Goal: Information Seeking & Learning: Understand process/instructions

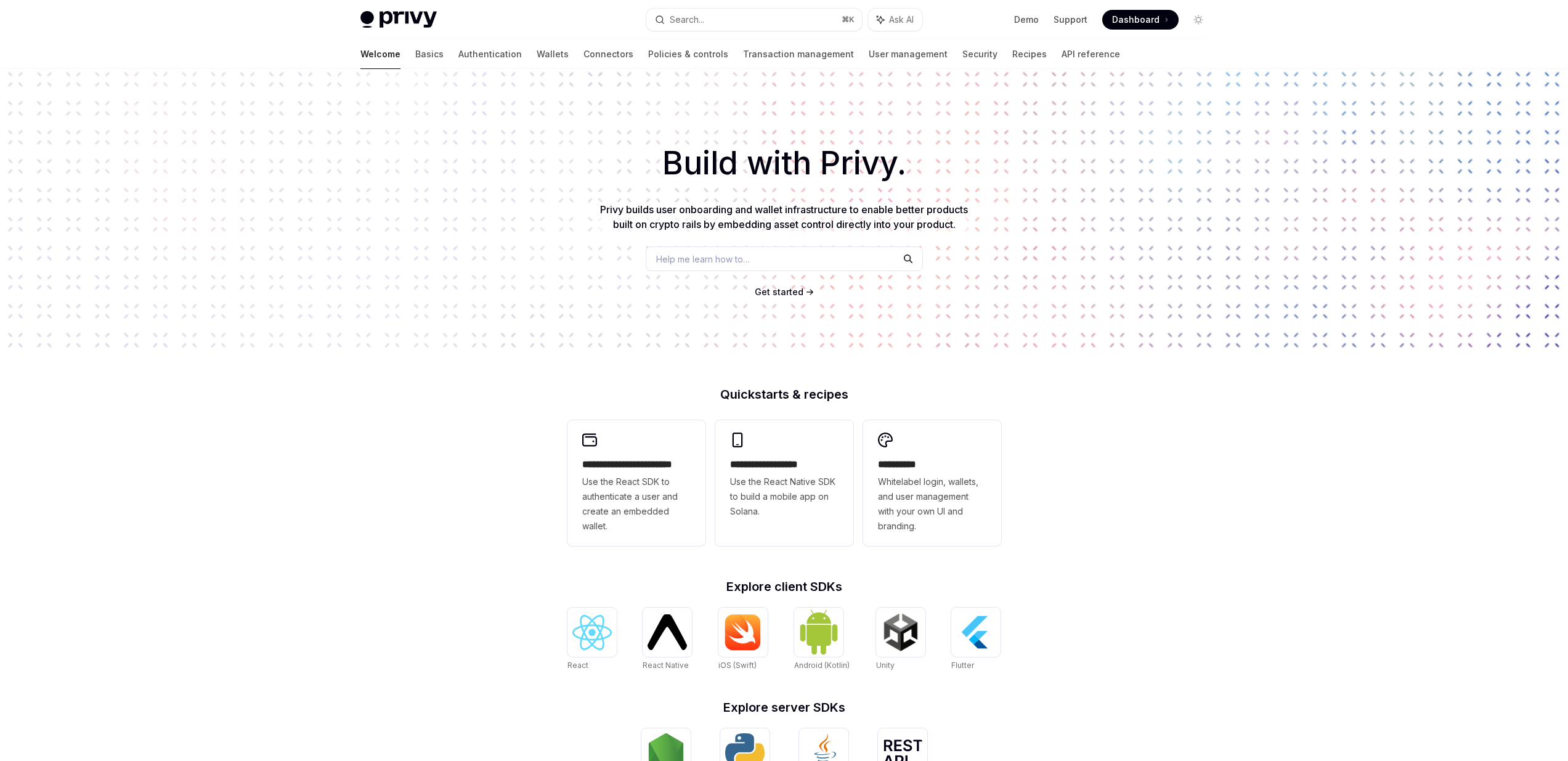
click at [740, 26] on button "Search... ⌘ K" at bounding box center [754, 19] width 215 height 22
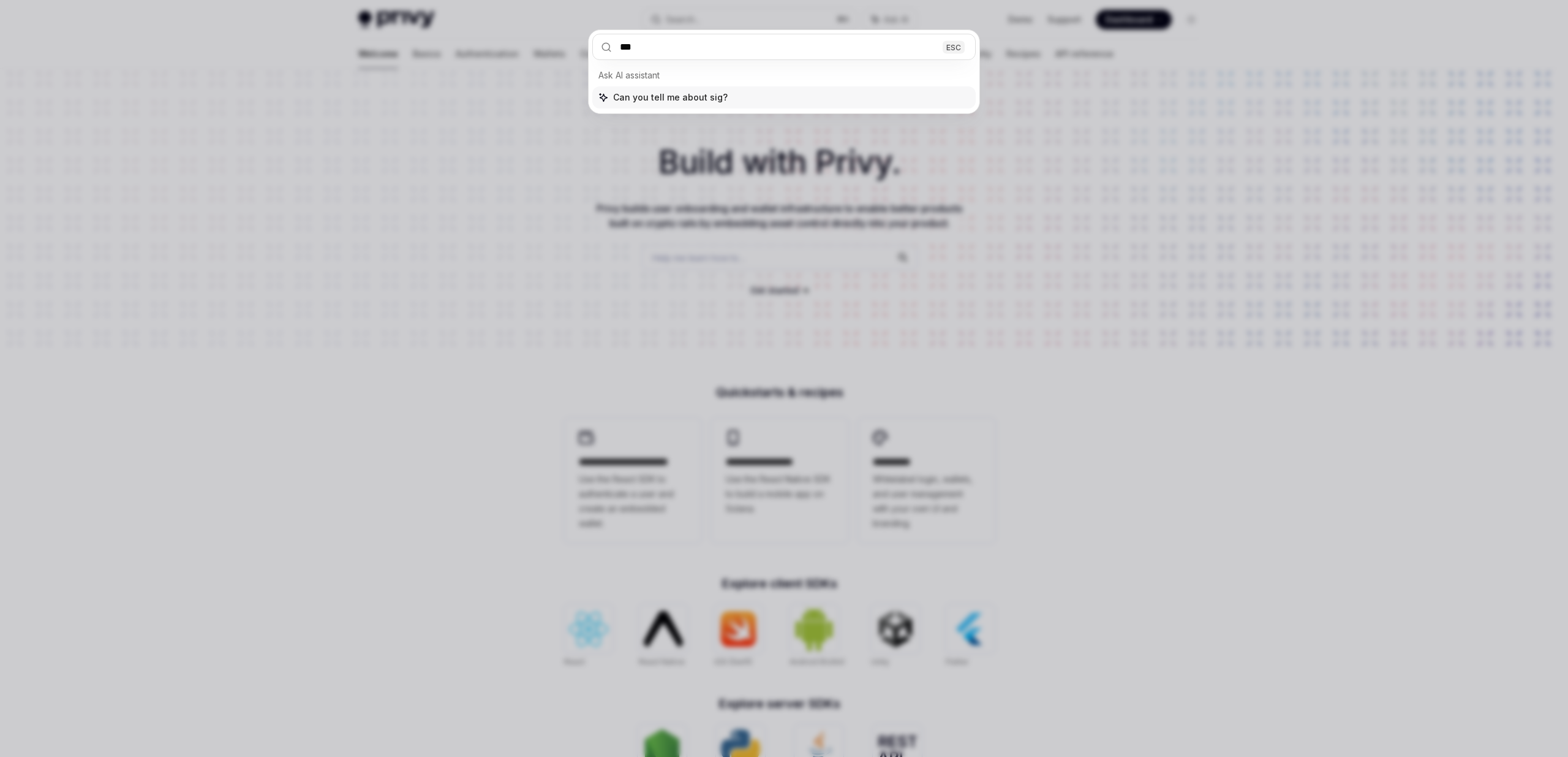
type input "****"
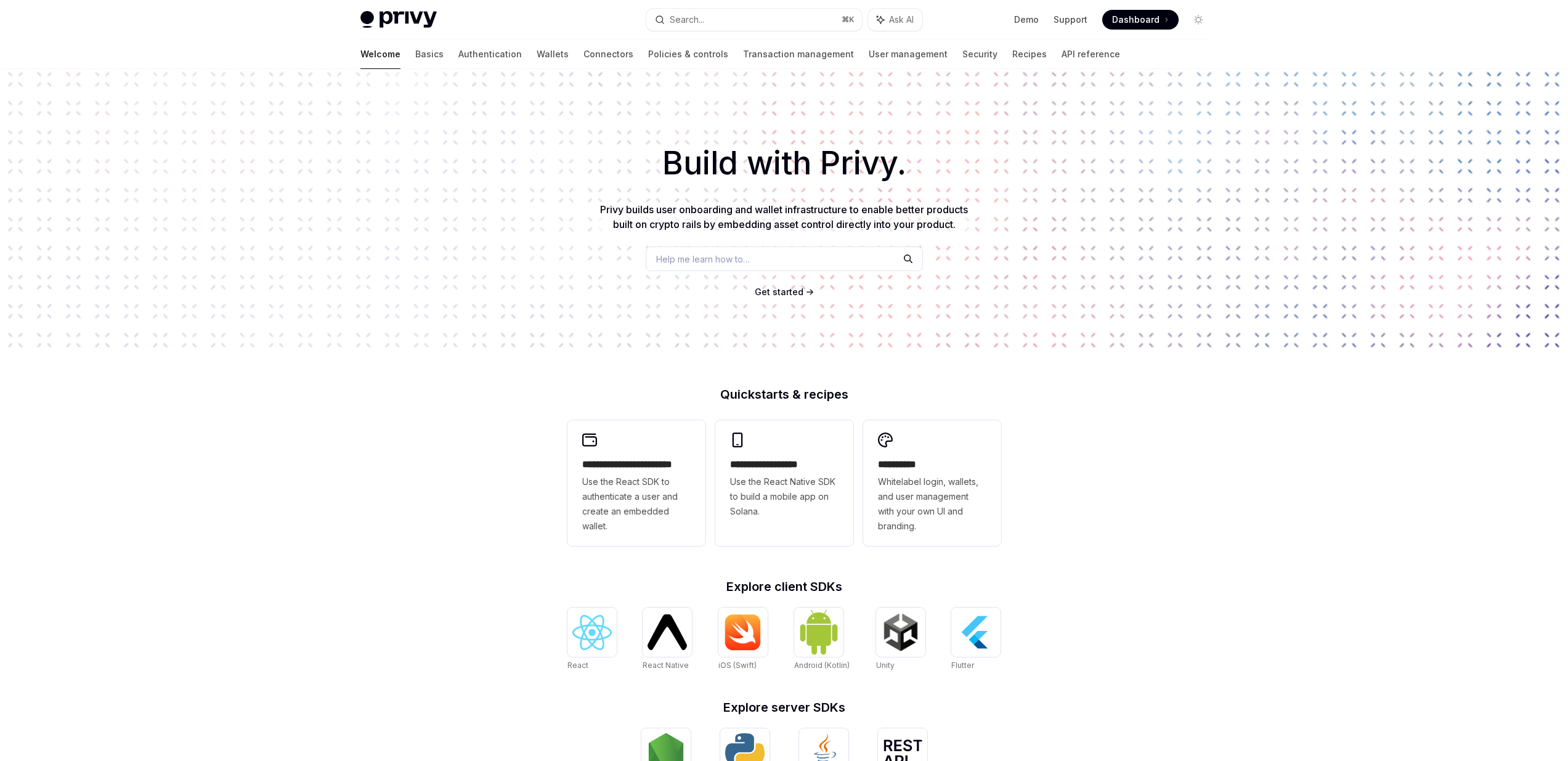
type textarea "*"
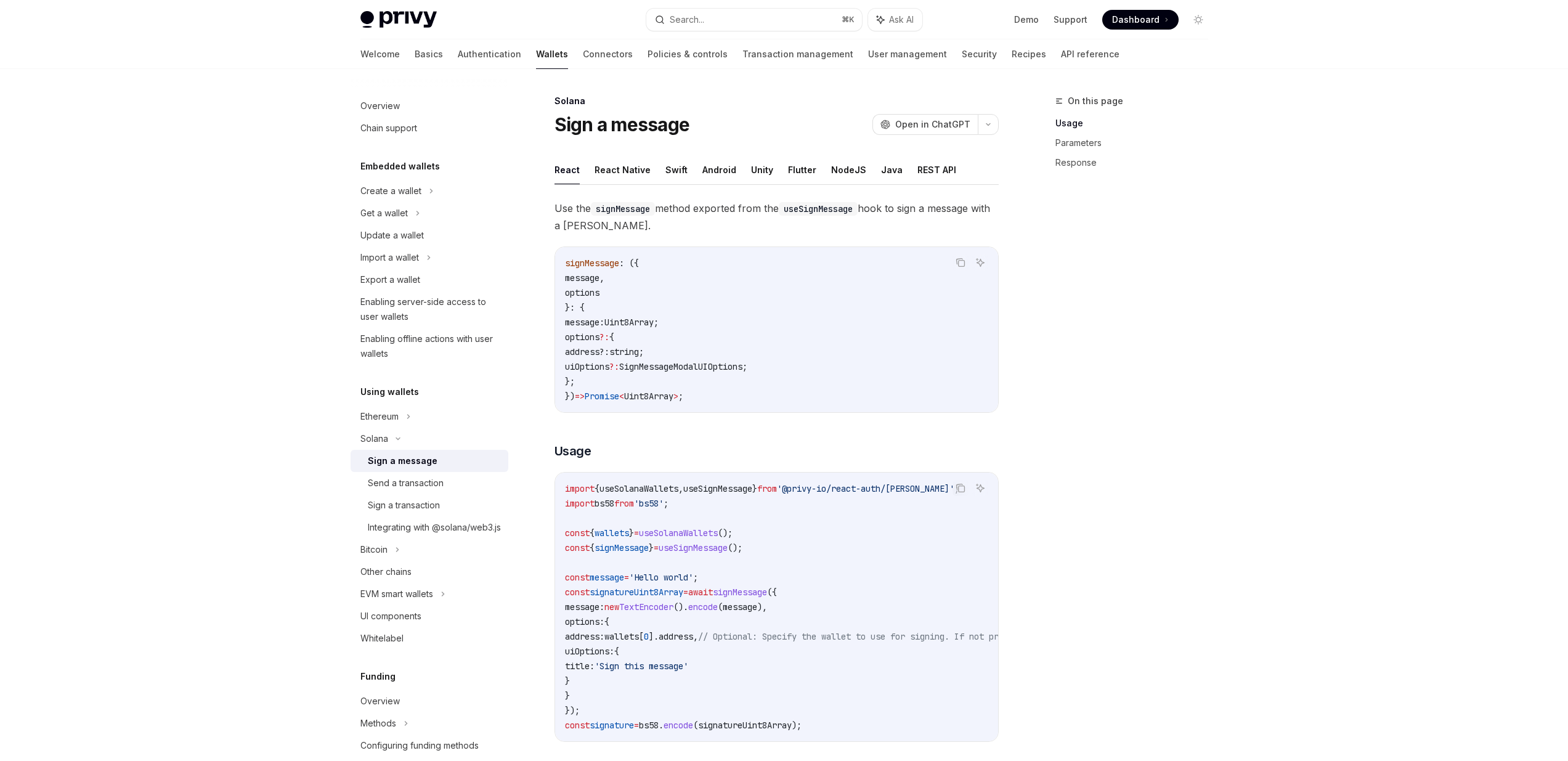
scroll to position [69, 0]
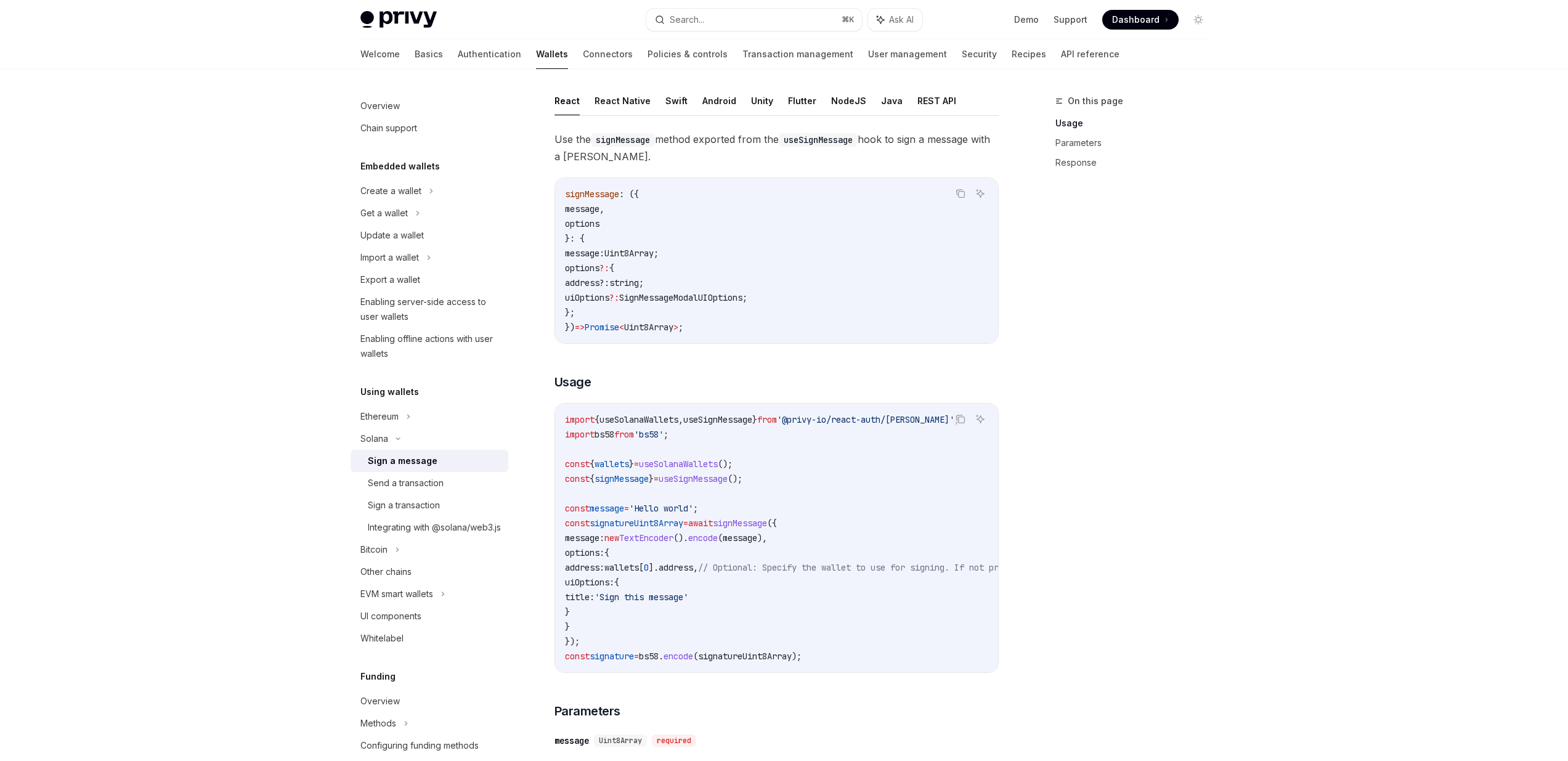
drag, startPoint x: 676, startPoint y: 572, endPoint x: 690, endPoint y: 611, distance: 41.4
click at [690, 611] on code "import { useSolanaWallets , useSignMessage } from '@privy-io/react-auth/solana'…" at bounding box center [890, 537] width 651 height 251
click at [690, 611] on code "import { useSolanaWallets , useSignMessage } from '@privy-io/react-auth/solana'…" at bounding box center [890, 537] width 651 height 251
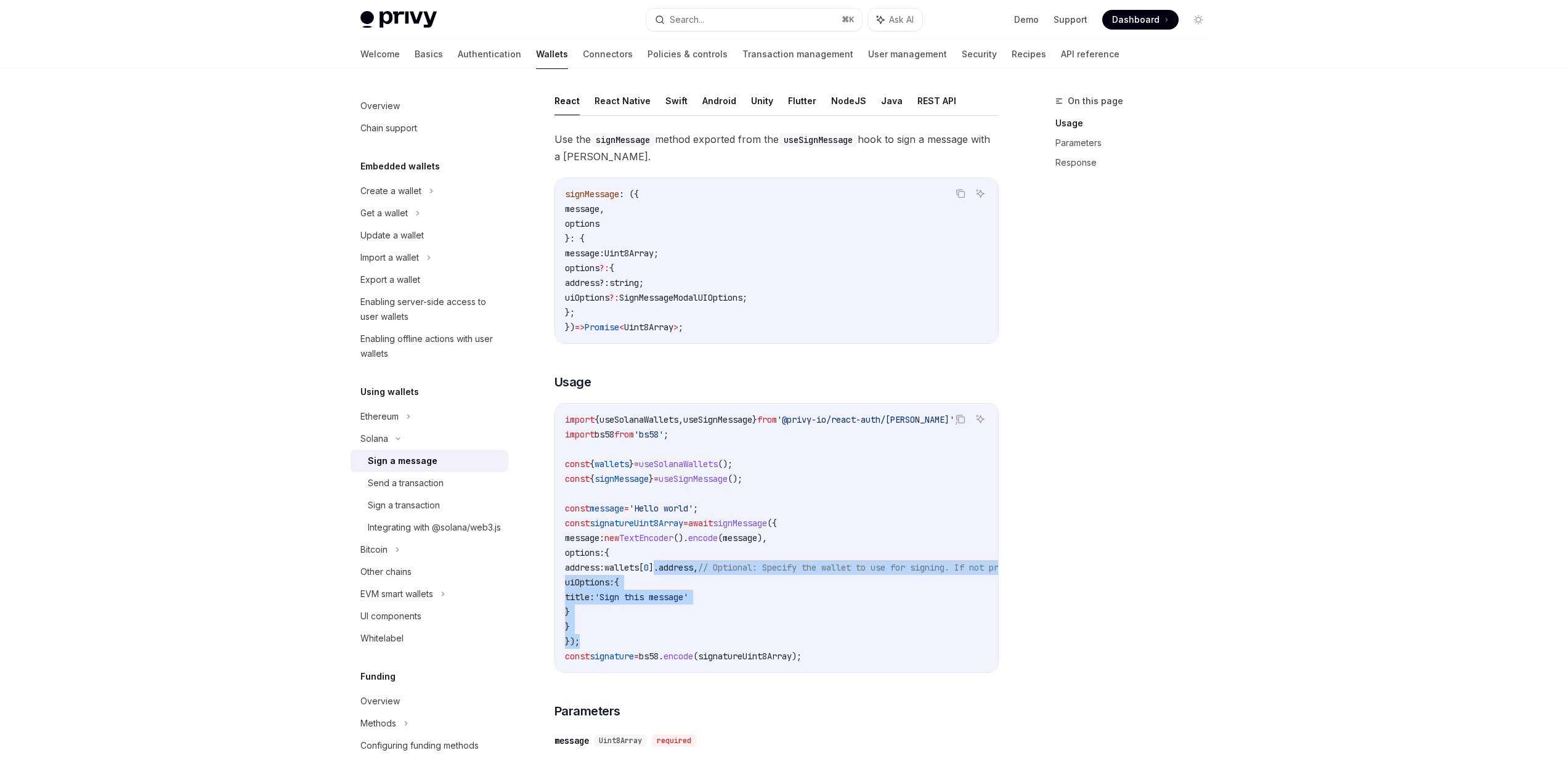
drag, startPoint x: 697, startPoint y: 631, endPoint x: 677, endPoint y: 538, distance: 95.1
click at [681, 557] on code "import { useSolanaWallets , useSignMessage } from '@privy-io/react-auth/solana'…" at bounding box center [890, 537] width 651 height 251
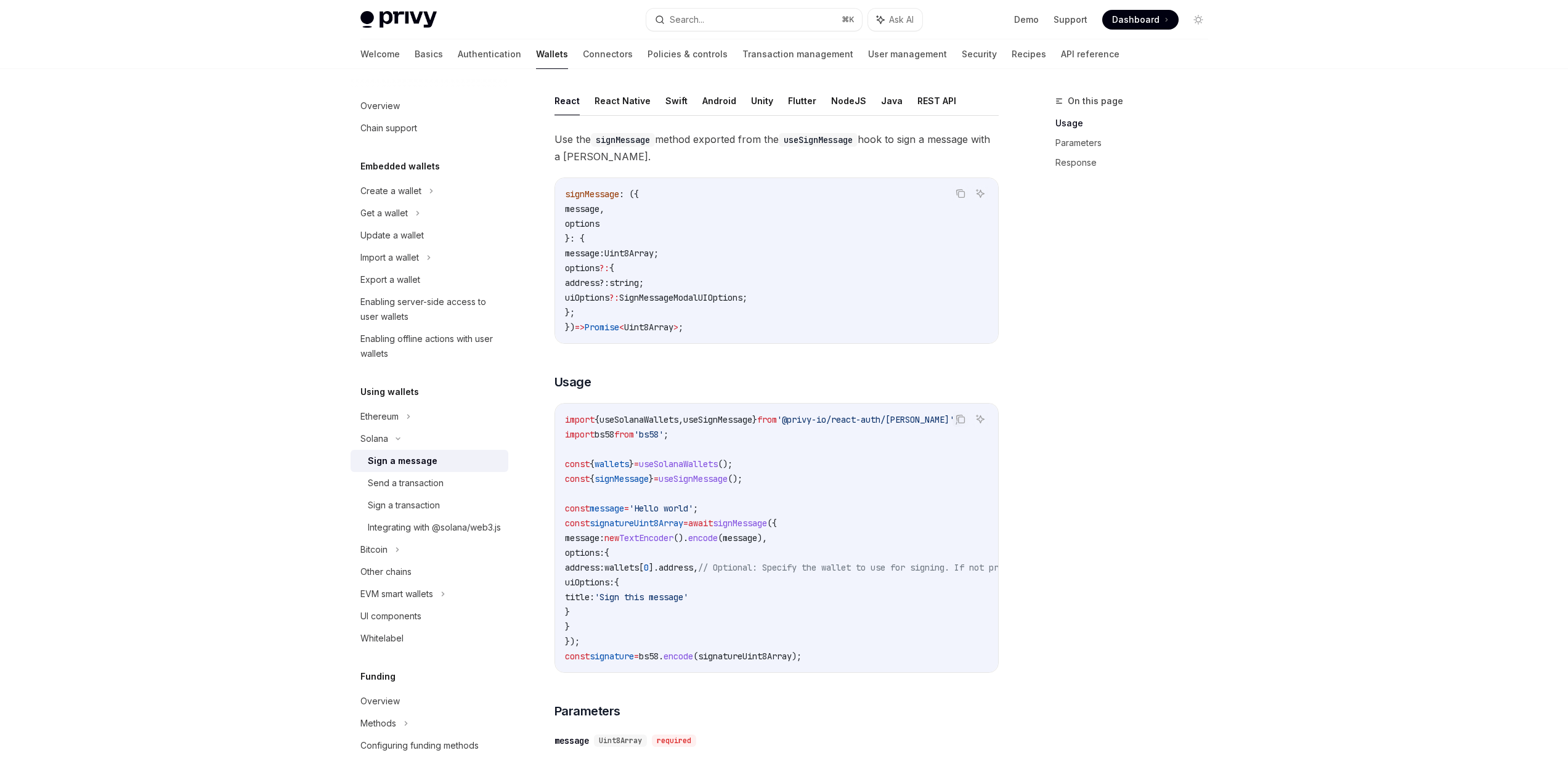
click at [674, 538] on span "TextEncoder" at bounding box center [646, 537] width 54 height 11
drag, startPoint x: 681, startPoint y: 546, endPoint x: 683, endPoint y: 592, distance: 46.0
click at [682, 583] on code "import { useSolanaWallets , useSignMessage } from '@privy-io/react-auth/solana'…" at bounding box center [890, 537] width 651 height 251
click at [683, 592] on span "'Sign this message'" at bounding box center [641, 596] width 94 height 11
drag, startPoint x: 738, startPoint y: 556, endPoint x: 749, endPoint y: 590, distance: 35.7
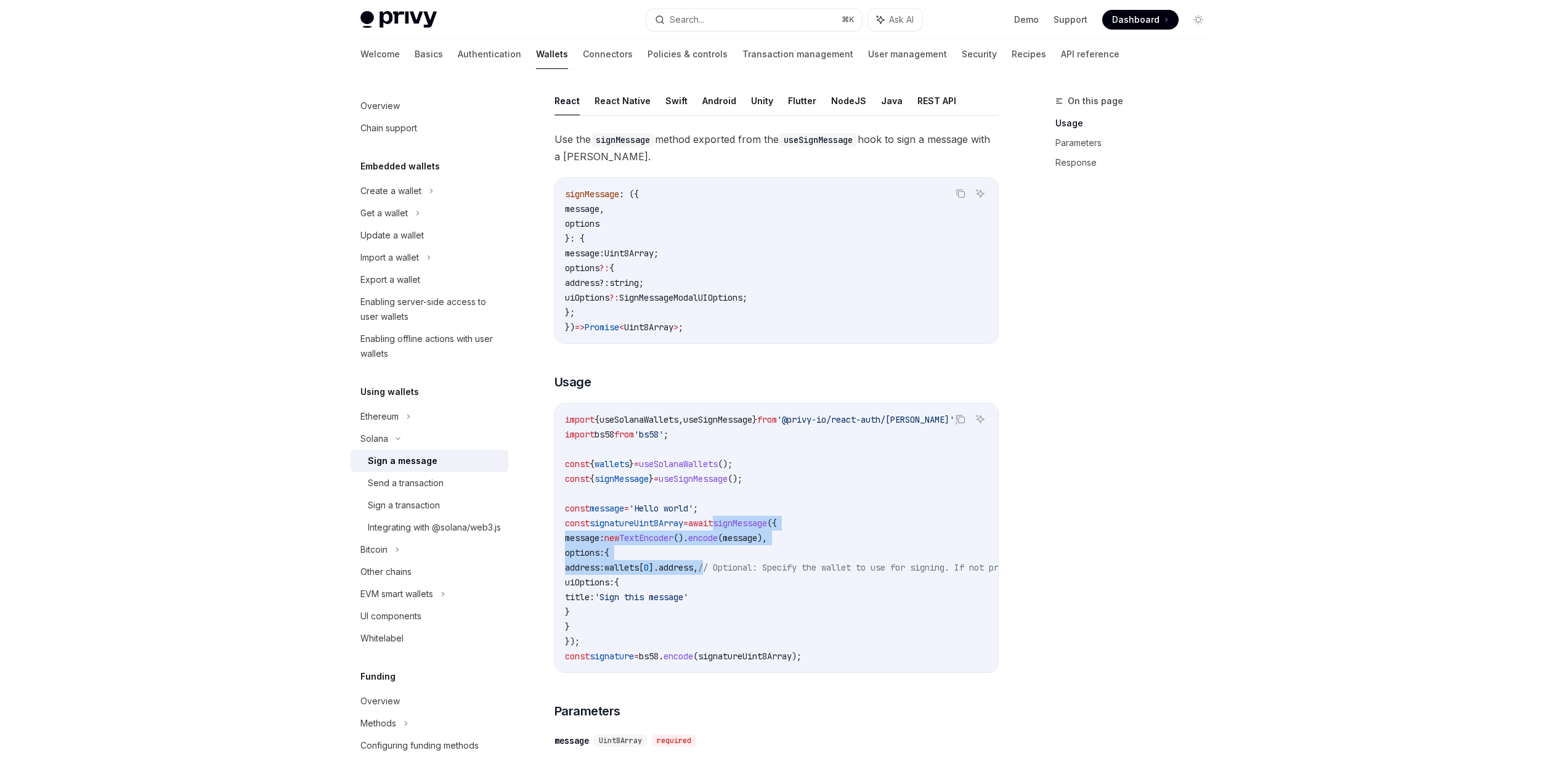
click at [743, 571] on code "import { useSolanaWallets , useSignMessage } from '@privy-io/react-auth/solana'…" at bounding box center [890, 537] width 651 height 251
drag, startPoint x: 750, startPoint y: 590, endPoint x: 741, endPoint y: 602, distance: 15.0
click at [750, 590] on code "import { useSolanaWallets , useSignMessage } from '@privy-io/react-auth/solana'…" at bounding box center [890, 537] width 651 height 251
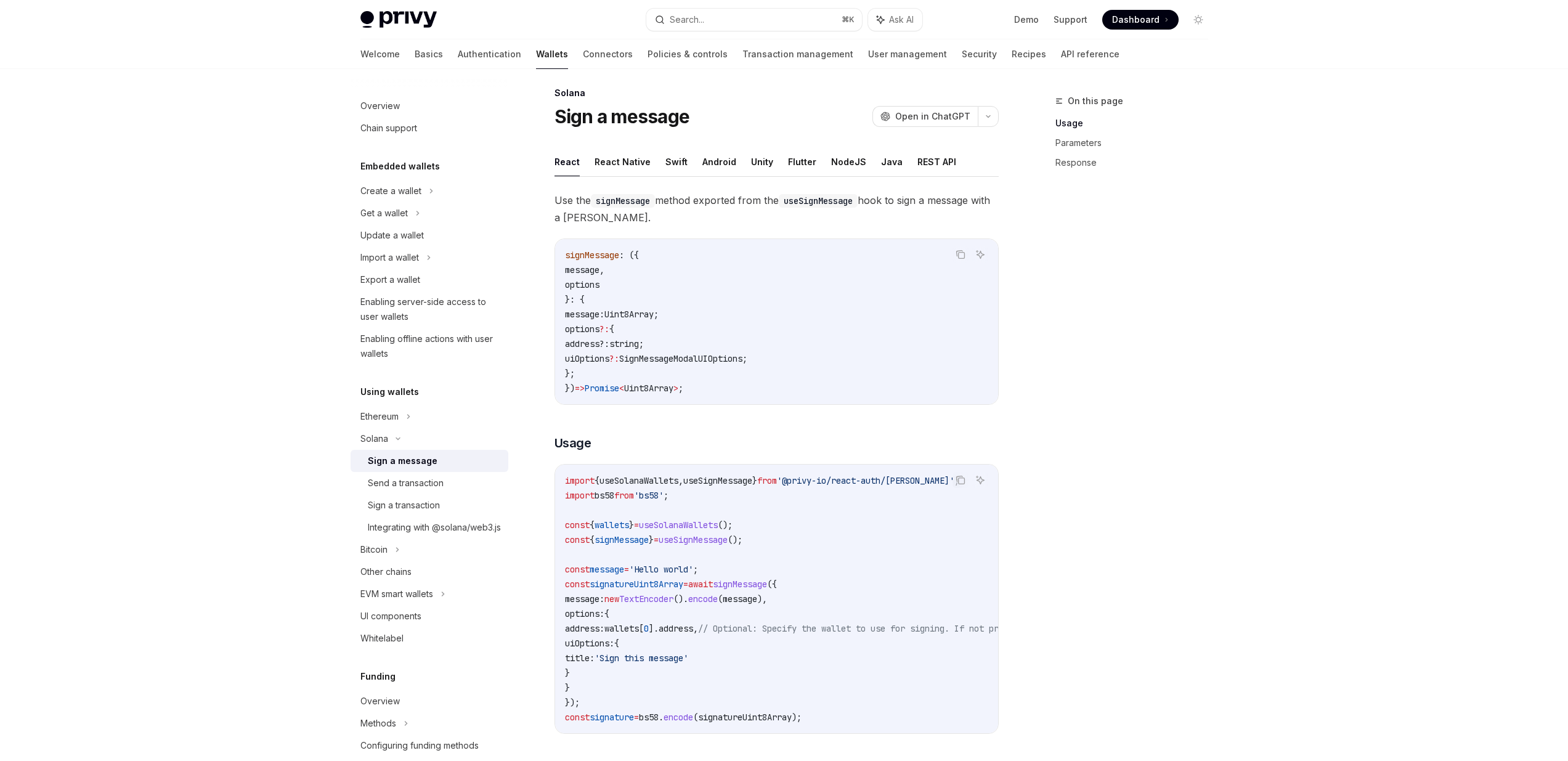
scroll to position [0, 0]
